Goal: Task Accomplishment & Management: Complete application form

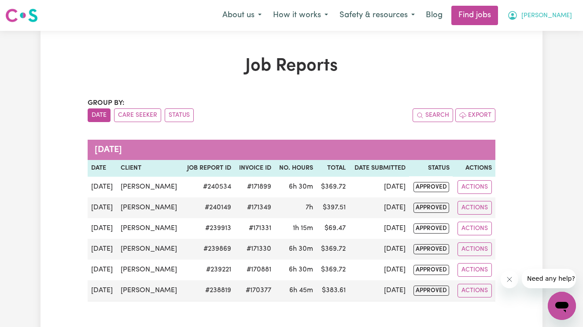
click at [565, 16] on span "[PERSON_NAME]" at bounding box center [546, 16] width 51 height 10
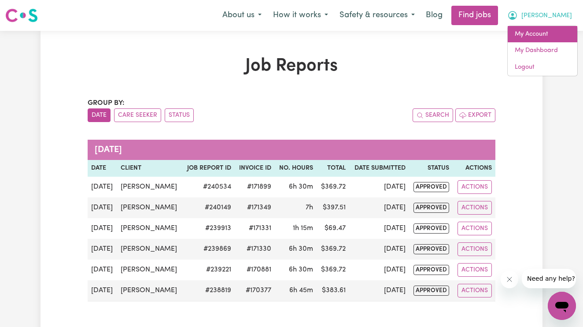
click at [533, 35] on link "My Account" at bounding box center [543, 34] width 70 height 17
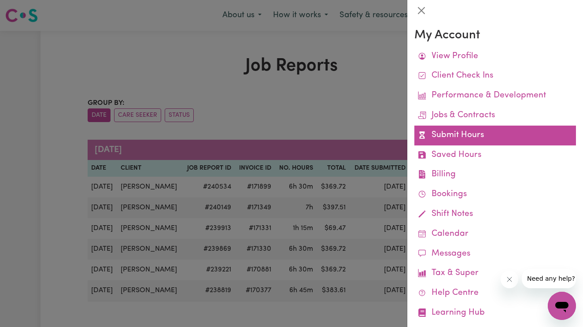
click at [460, 132] on link "Submit Hours" at bounding box center [495, 136] width 162 height 20
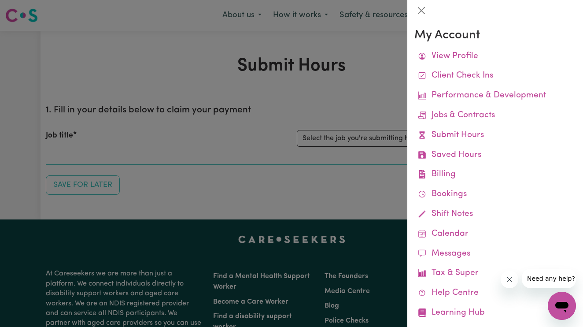
click at [285, 139] on div at bounding box center [291, 163] width 583 height 327
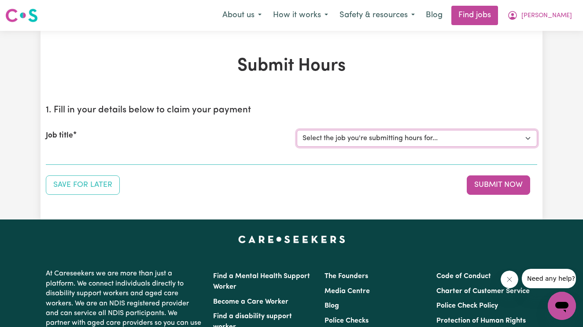
select select "14115"
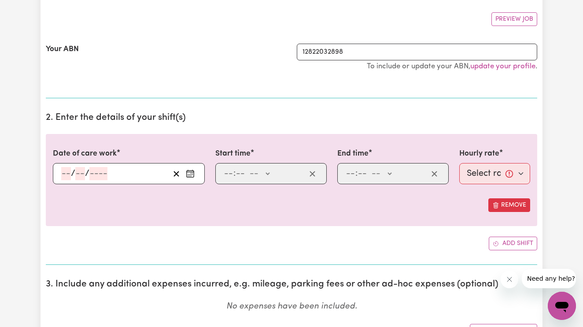
scroll to position [163, 0]
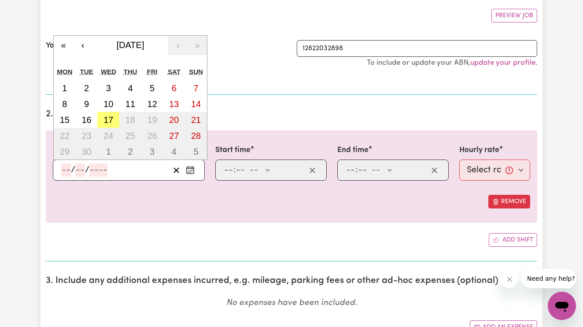
click at [67, 169] on input "number" at bounding box center [66, 169] width 10 height 13
click at [93, 121] on button "16" at bounding box center [87, 120] width 22 height 16
type input "[DATE]"
type input "16"
type input "9"
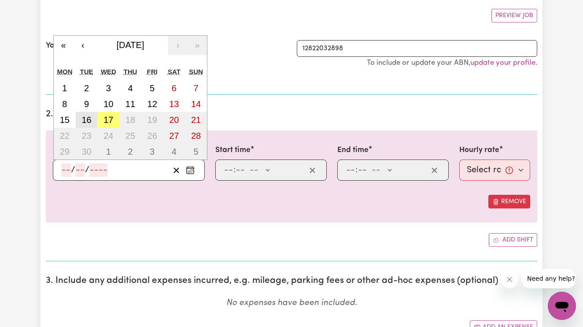
type input "2025"
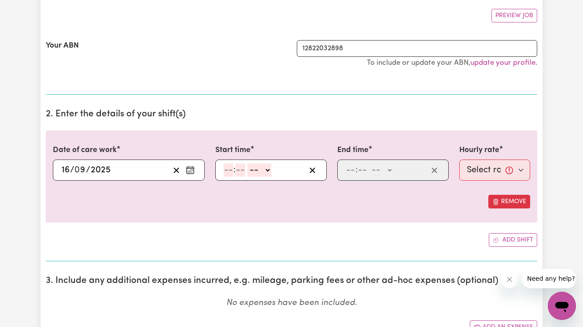
click at [229, 170] on input "number" at bounding box center [229, 169] width 10 height 13
type input "3"
type input "00"
select select "pm"
type input "15:00"
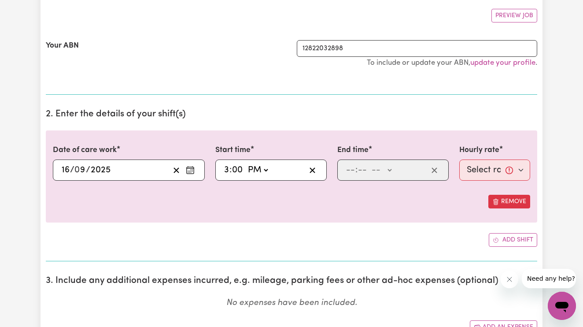
type input "0"
click at [347, 170] on input "number" at bounding box center [351, 169] width 10 height 13
type input "8"
type input "00"
click at [399, 167] on div "8 : 00 -- AM PM" at bounding box center [386, 169] width 83 height 13
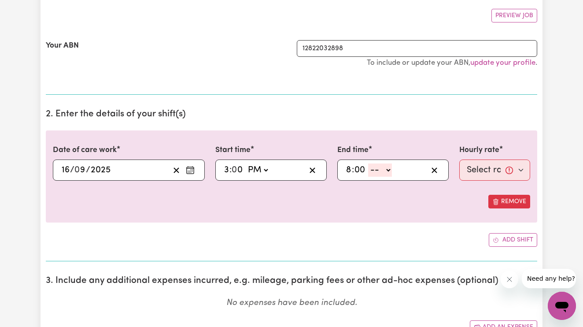
select select "pm"
type input "20:00"
type input "0"
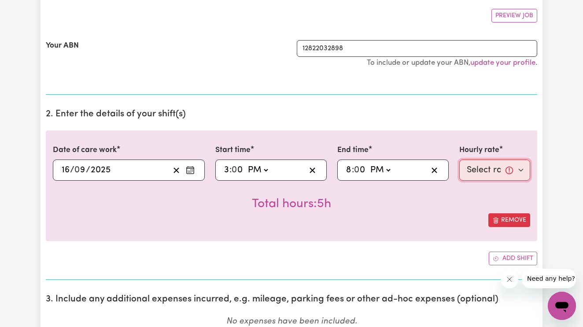
select select "61.07-Weekday"
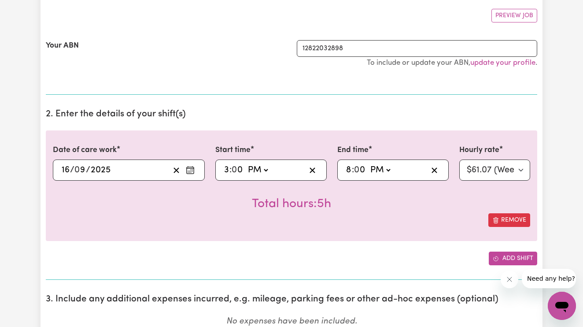
click at [523, 255] on button "Add shift" at bounding box center [513, 258] width 48 height 14
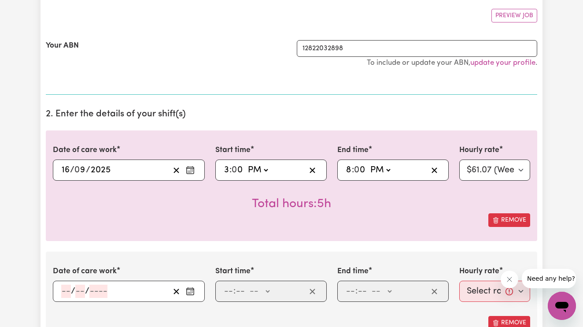
click at [69, 286] on input "number" at bounding box center [66, 291] width 10 height 13
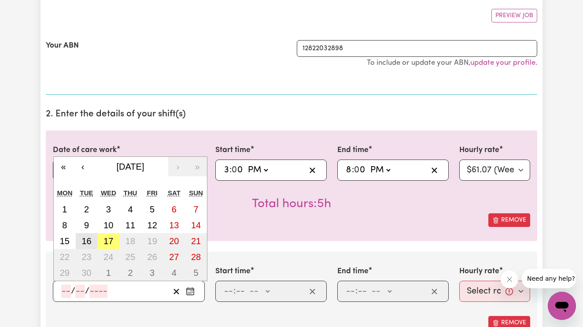
click at [89, 233] on button "16" at bounding box center [87, 241] width 22 height 16
type input "[DATE]"
type input "16"
type input "9"
type input "2025"
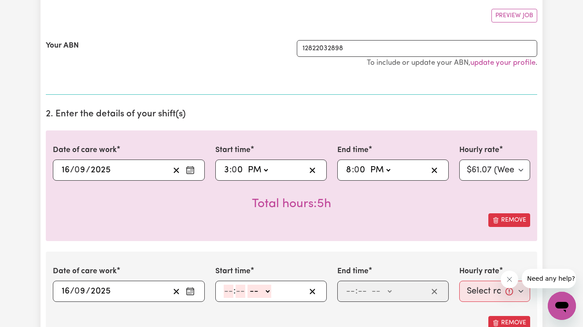
click at [225, 291] on input "number" at bounding box center [229, 291] width 10 height 13
type input "8"
type input "00"
click at [253, 297] on div "8 : 00 -- AM PM" at bounding box center [270, 291] width 111 height 21
select select "pm"
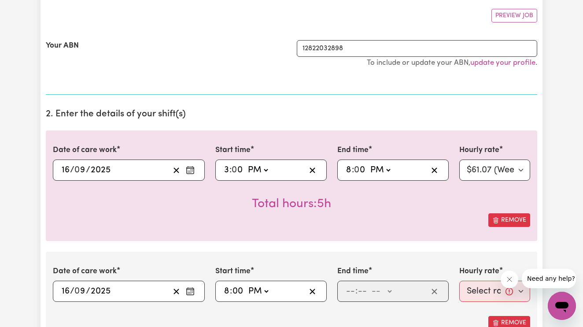
type input "20:00"
type input "0"
click at [347, 287] on input "number" at bounding box center [351, 291] width 10 height 13
type input "9"
type input "30"
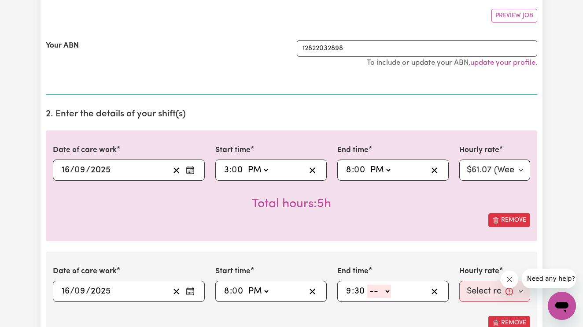
select select "pm"
type input "21:30"
select select "67.29-EveningCare"
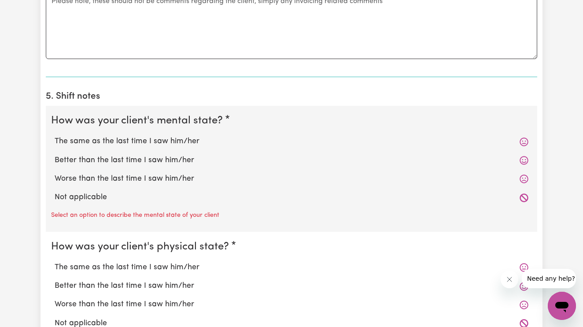
scroll to position [699, 0]
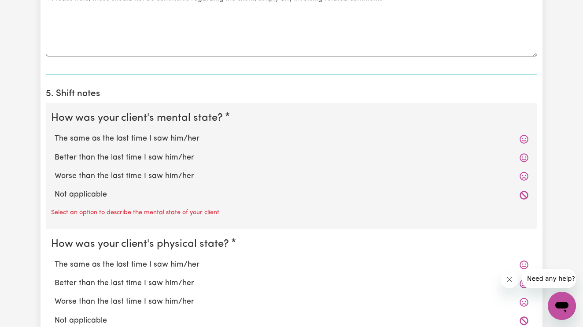
click at [196, 139] on label "The same as the last time I saw him/her" at bounding box center [292, 138] width 474 height 11
click at [55, 133] on input "The same as the last time I saw him/her" at bounding box center [54, 133] width 0 height 0
radio input "true"
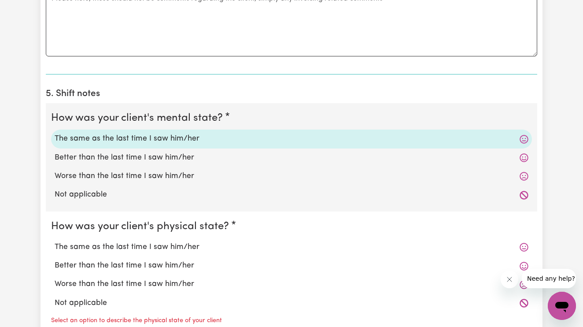
click at [189, 248] on label "The same as the last time I saw him/her" at bounding box center [292, 246] width 474 height 11
click at [55, 241] on input "The same as the last time I saw him/her" at bounding box center [54, 241] width 0 height 0
radio input "true"
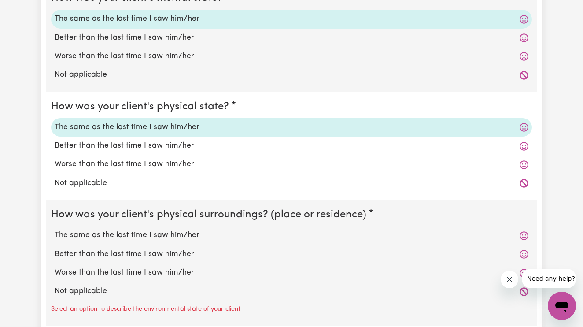
scroll to position [820, 0]
click at [186, 229] on label "The same as the last time I saw him/her" at bounding box center [292, 234] width 474 height 11
click at [55, 229] on input "The same as the last time I saw him/her" at bounding box center [54, 229] width 0 height 0
radio input "true"
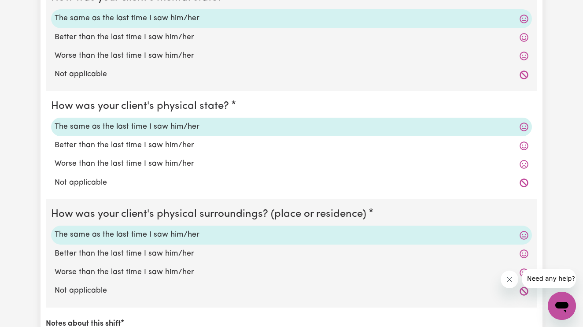
scroll to position [977, 0]
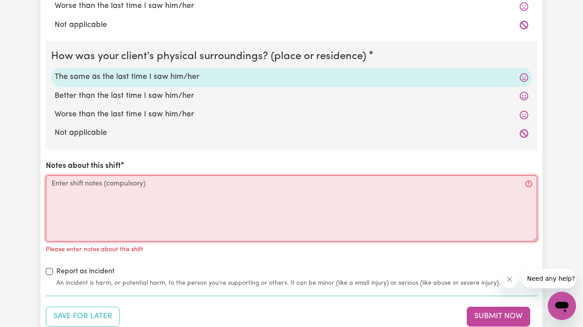
click at [186, 227] on textarea "Notes about this shift" at bounding box center [292, 208] width 492 height 66
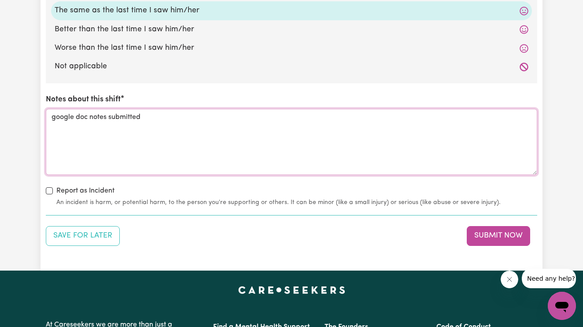
scroll to position [1034, 0]
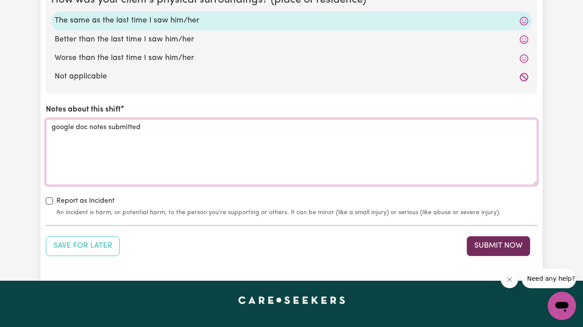
type textarea "google doc notes submitted"
click at [473, 239] on button "Submit Now" at bounding box center [498, 245] width 63 height 19
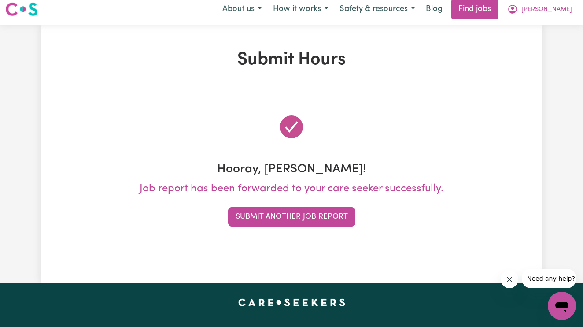
scroll to position [0, 0]
